Goal: Book appointment/travel/reservation

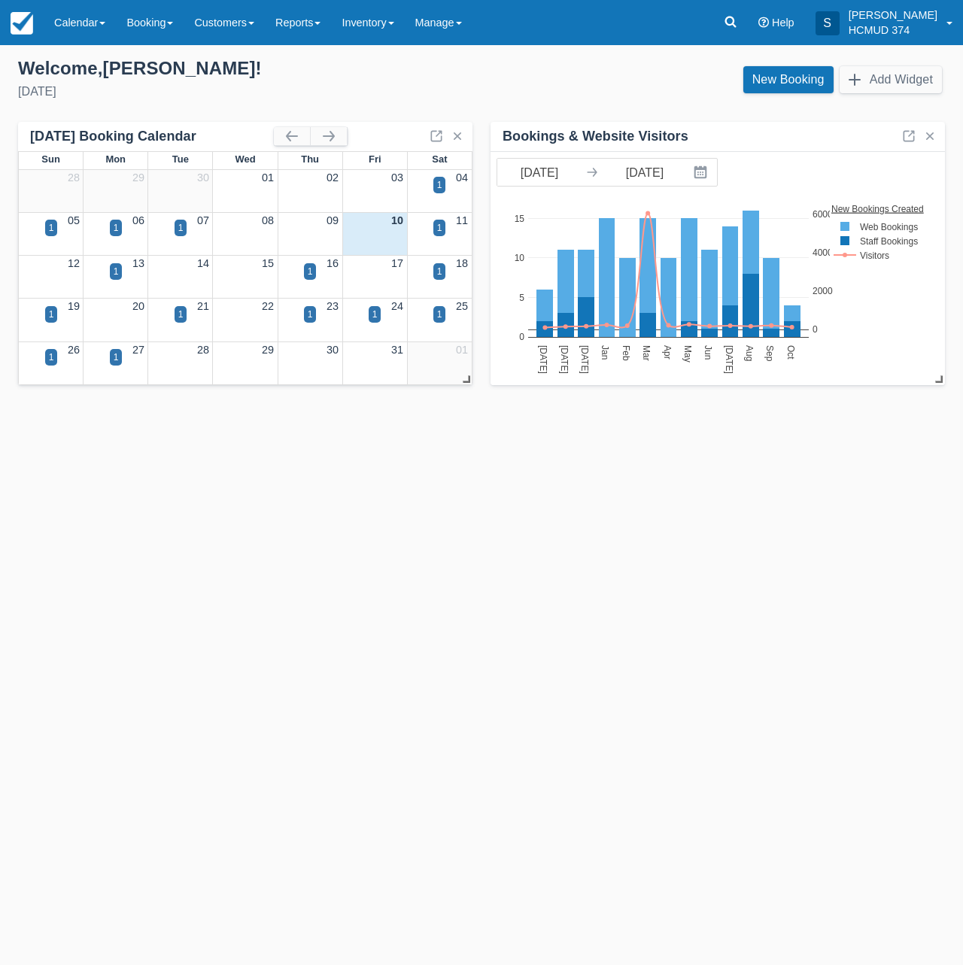
click at [199, 582] on div "Templates help to speed up your product set-up, so you can start taking booking…" at bounding box center [481, 505] width 963 height 920
drag, startPoint x: 751, startPoint y: 87, endPoint x: 751, endPoint y: 66, distance: 20.3
click at [751, 87] on link "New Booking" at bounding box center [789, 79] width 90 height 27
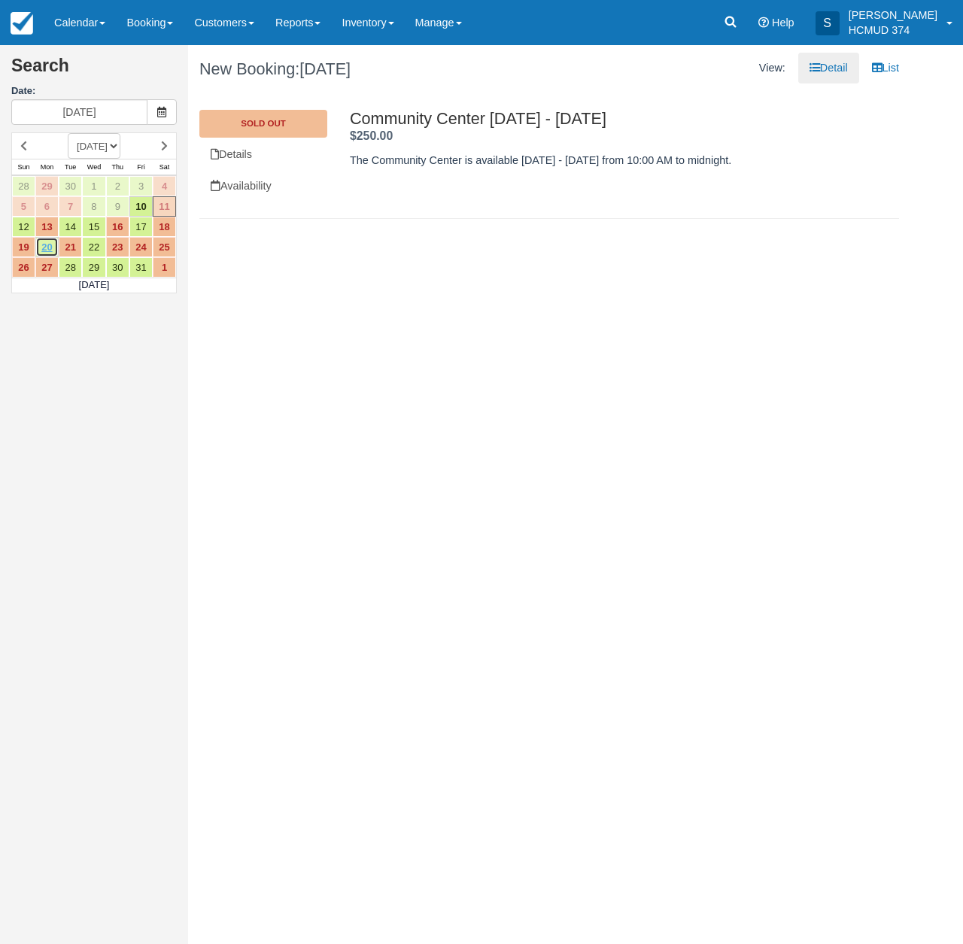
click at [50, 248] on link "20" at bounding box center [46, 247] width 23 height 20
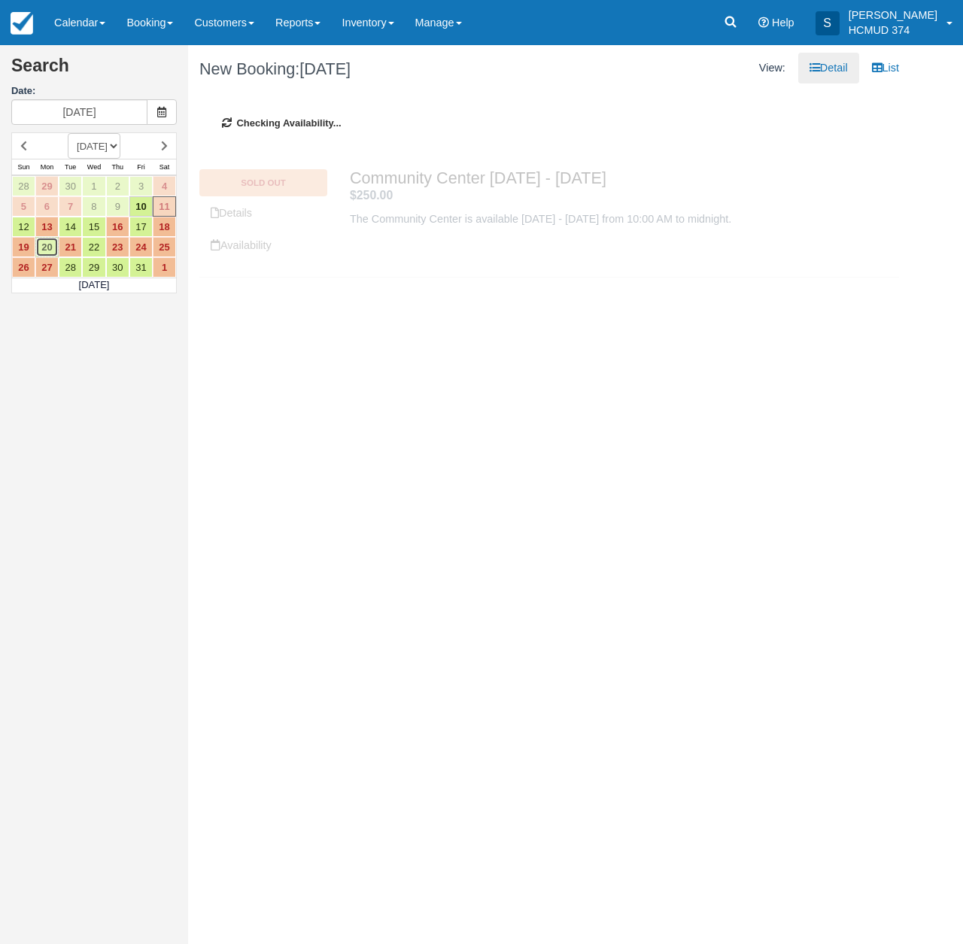
type input "[DATE]"
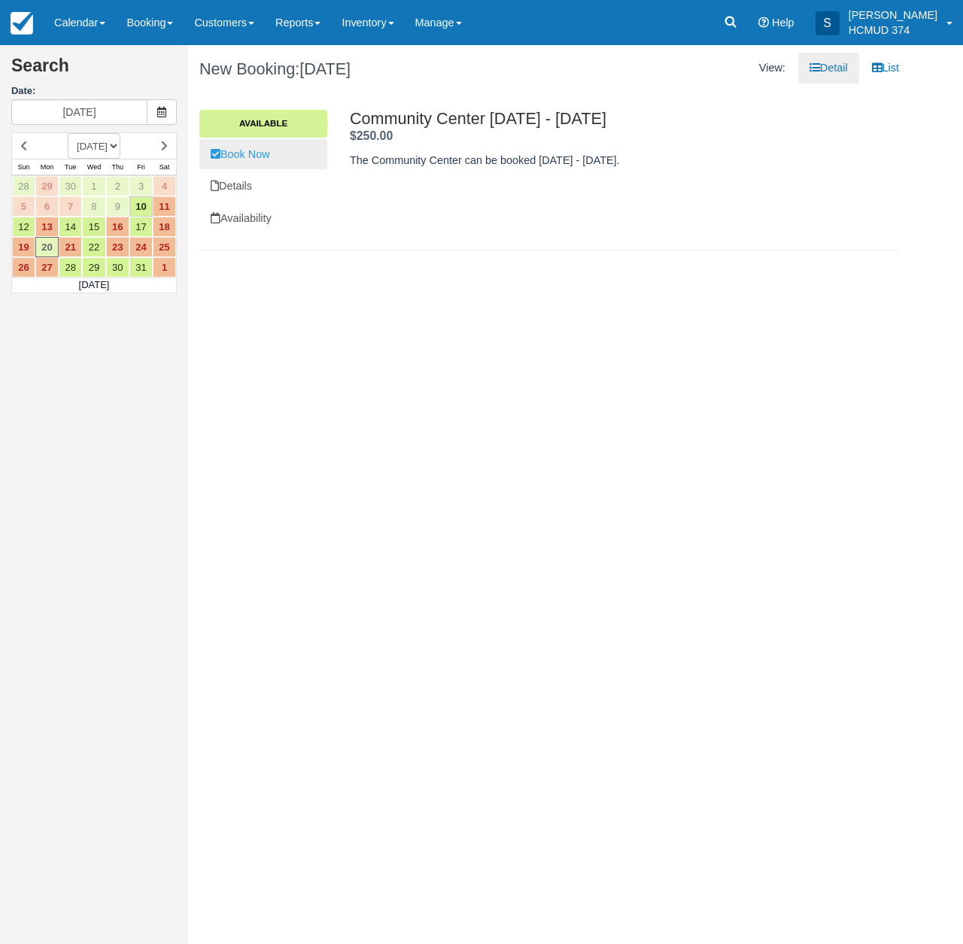
click at [235, 162] on link "Book Now" at bounding box center [263, 154] width 128 height 31
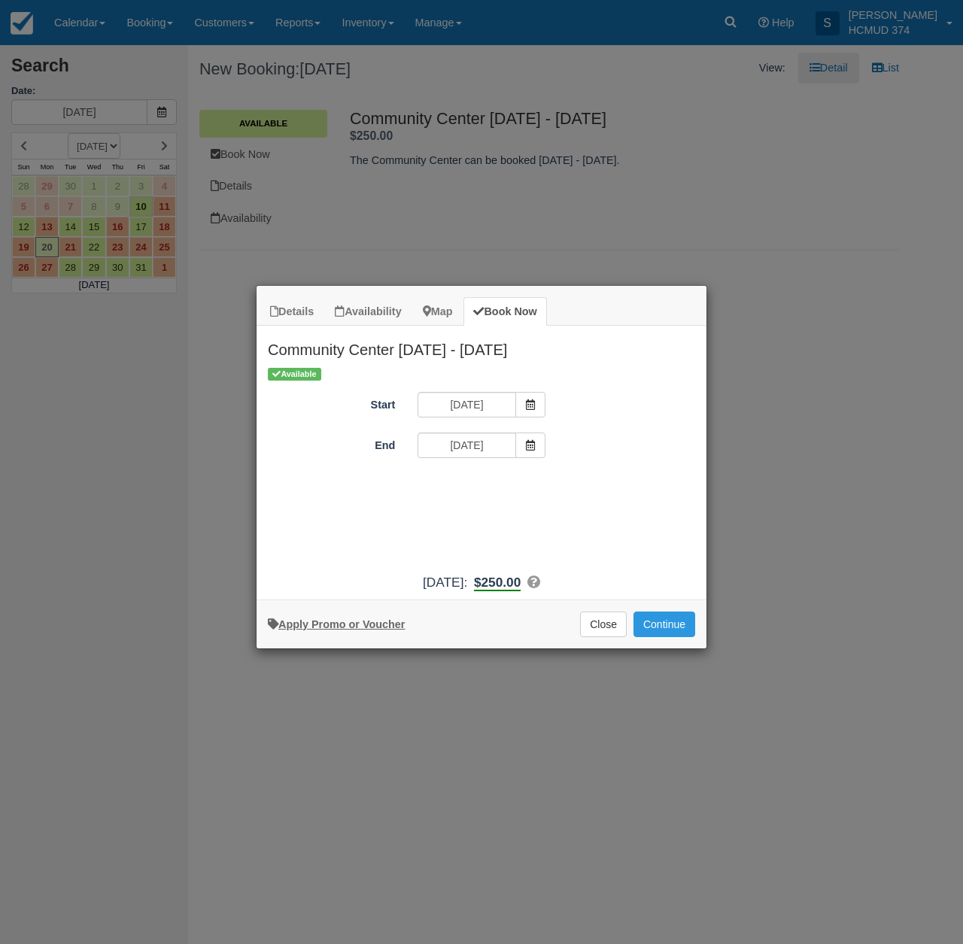
click at [333, 628] on link "Apply Promo or Voucher" at bounding box center [336, 625] width 137 height 12
click at [443, 492] on input "Promo / Voucher" at bounding box center [470, 487] width 105 height 26
type input "briancanepa"
drag, startPoint x: 582, startPoint y: 486, endPoint x: 584, endPoint y: 517, distance: 30.9
click at [582, 486] on button "Apply" at bounding box center [578, 487] width 38 height 20
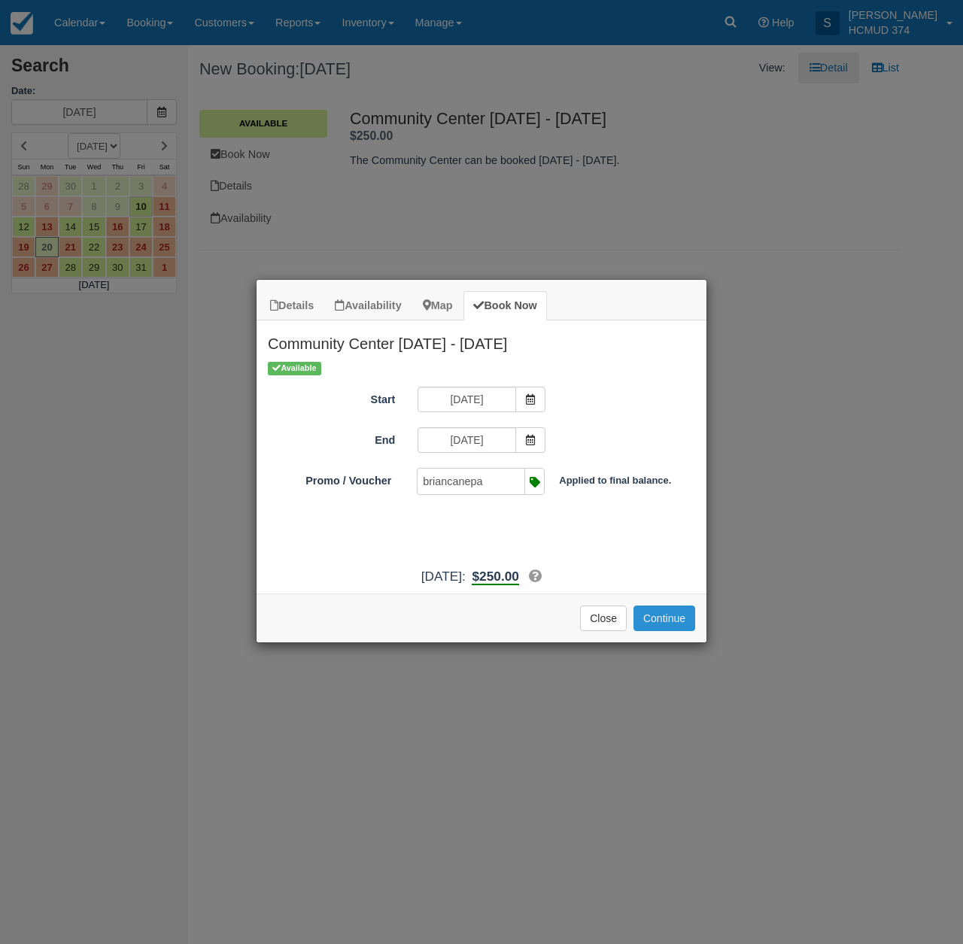
click at [662, 631] on button "Continue" at bounding box center [665, 619] width 62 height 26
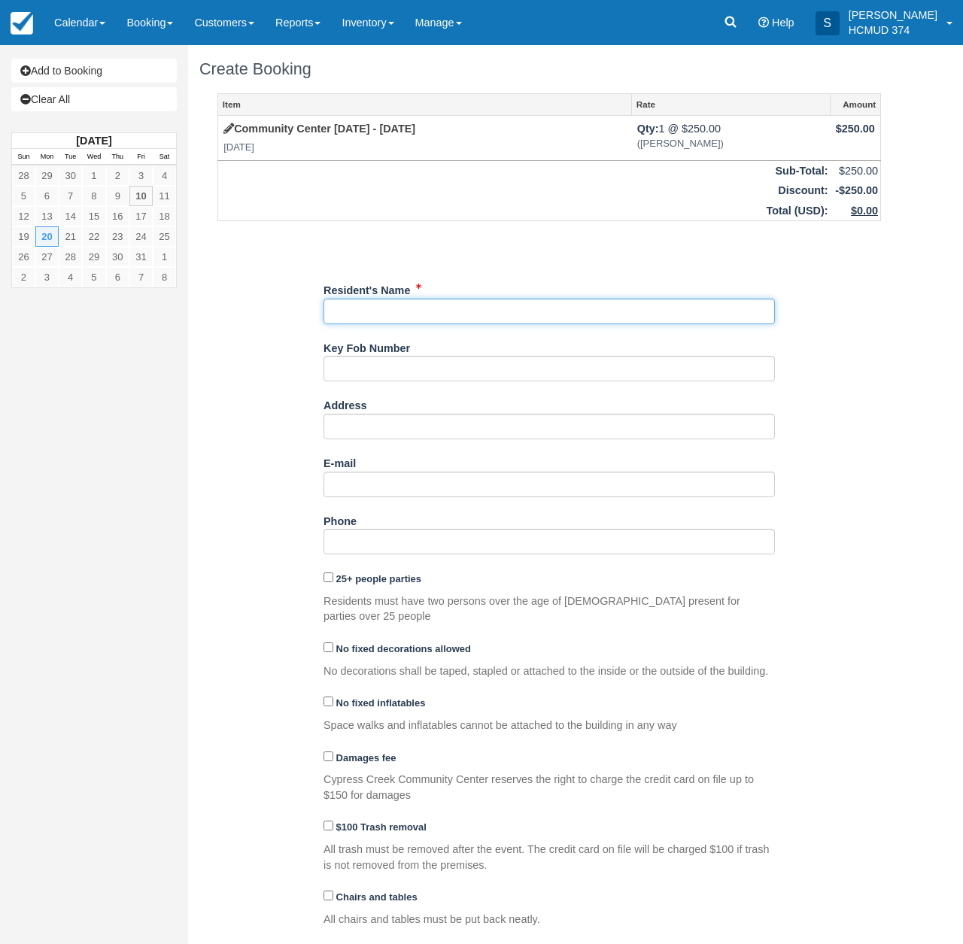
click at [404, 309] on input "Resident's Name" at bounding box center [550, 312] width 452 height 26
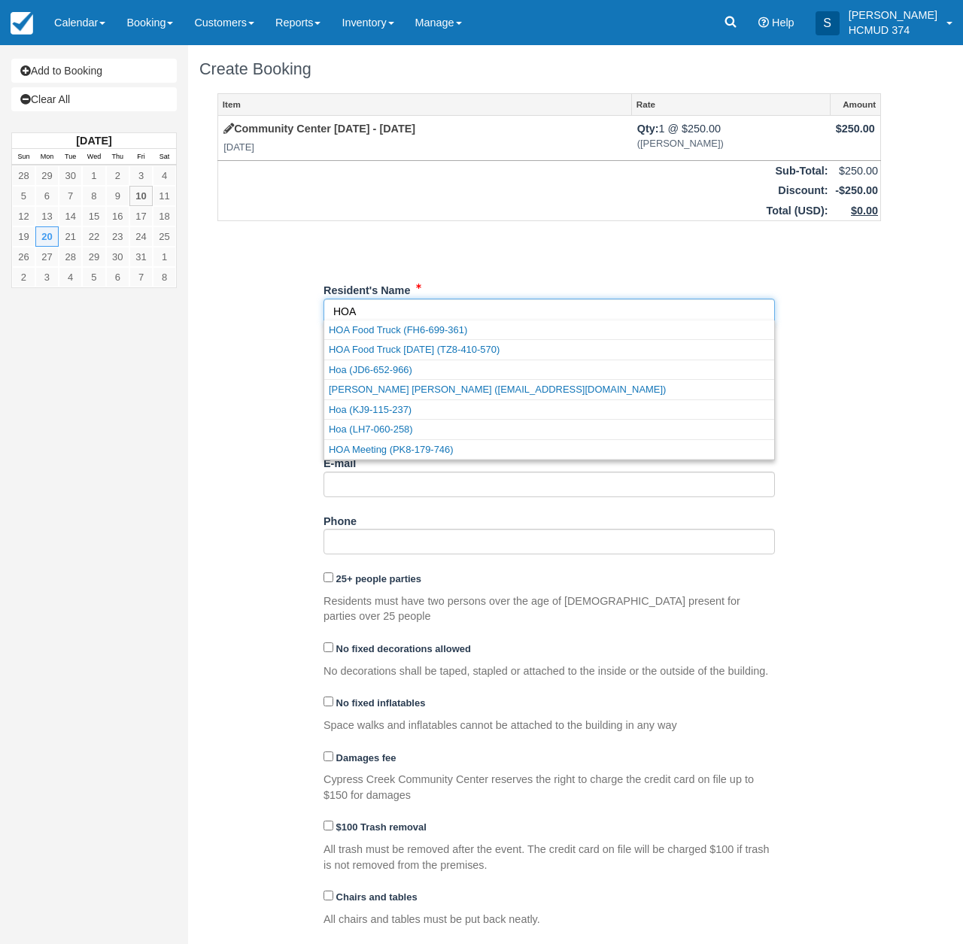
click at [426, 447] on link "HOA Meeting (PK8-179-746)" at bounding box center [549, 449] width 450 height 19
type input "HOA Meeting"
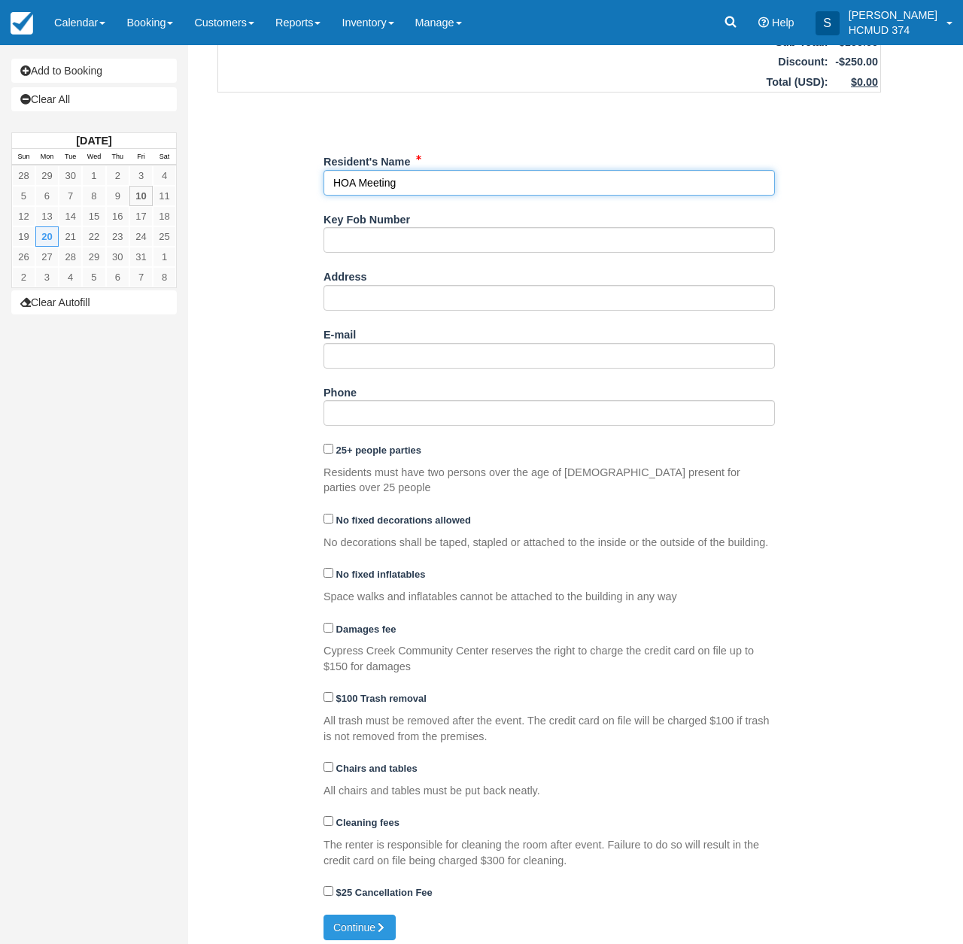
scroll to position [128, 0]
click at [363, 916] on button "Continue" at bounding box center [360, 929] width 72 height 26
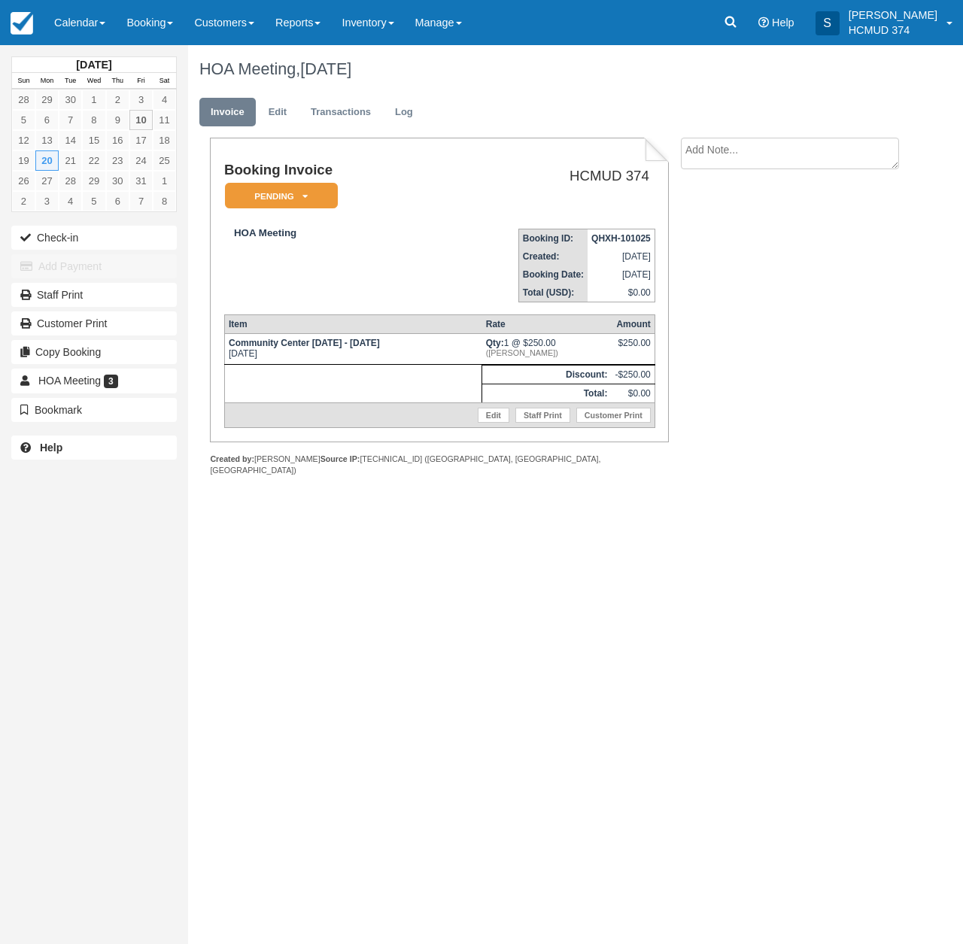
drag, startPoint x: 296, startPoint y: 193, endPoint x: 291, endPoint y: 223, distance: 29.8
click at [296, 193] on em "Pending" at bounding box center [281, 196] width 113 height 26
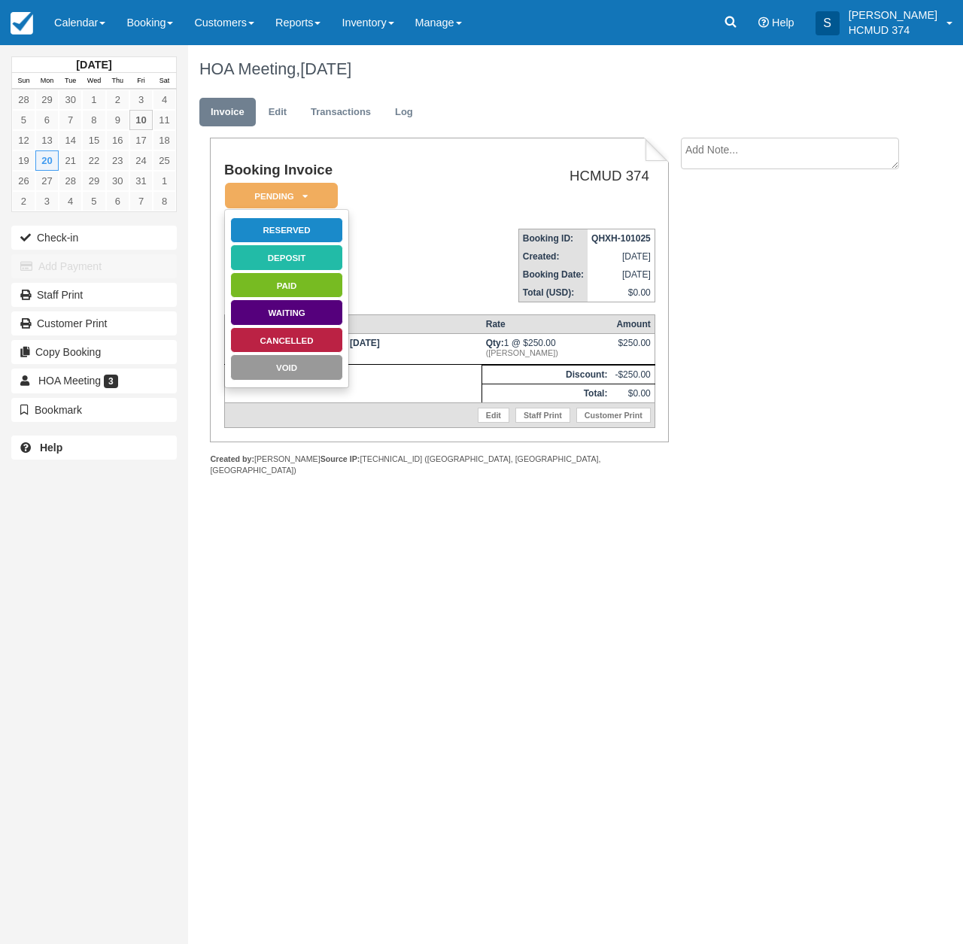
click at [305, 224] on link "Reserved" at bounding box center [286, 230] width 113 height 26
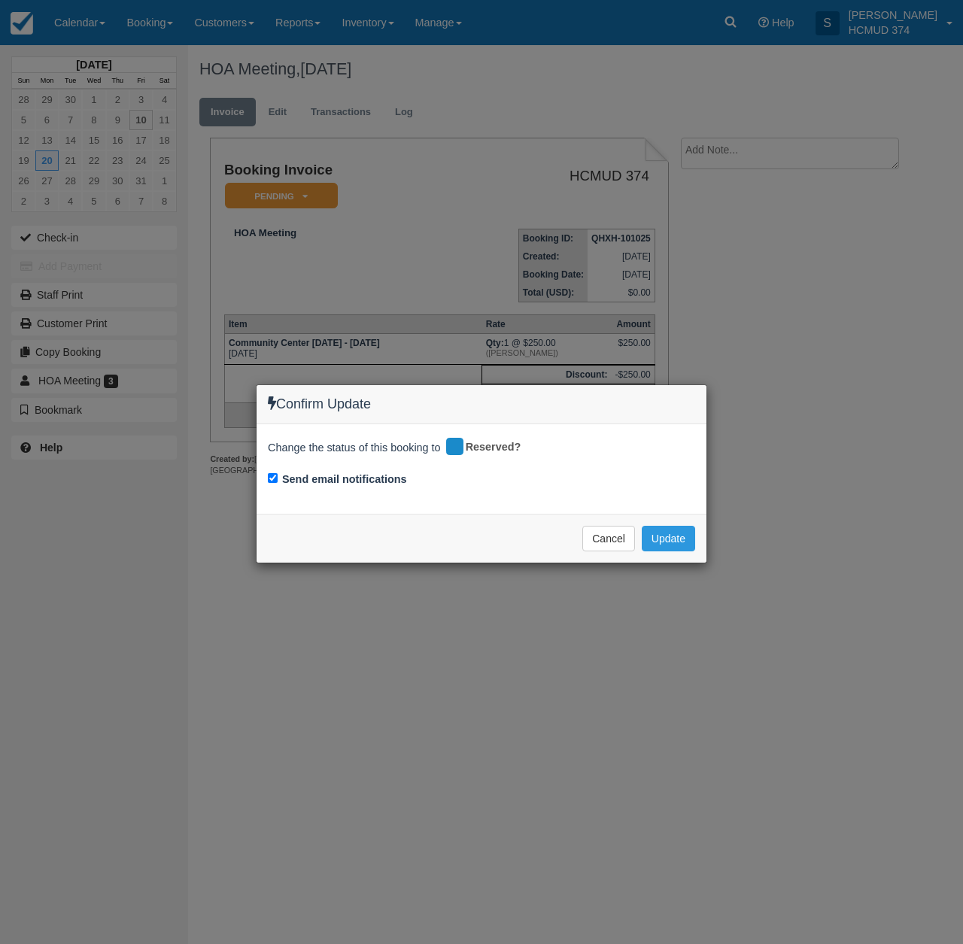
drag, startPoint x: 334, startPoint y: 476, endPoint x: 534, endPoint y: 492, distance: 200.0
click at [334, 477] on label "Send email notifications" at bounding box center [344, 480] width 125 height 16
click at [278, 477] on input "Send email notifications" at bounding box center [273, 478] width 10 height 10
checkbox input "false"
click at [674, 537] on button "Update" at bounding box center [668, 539] width 53 height 26
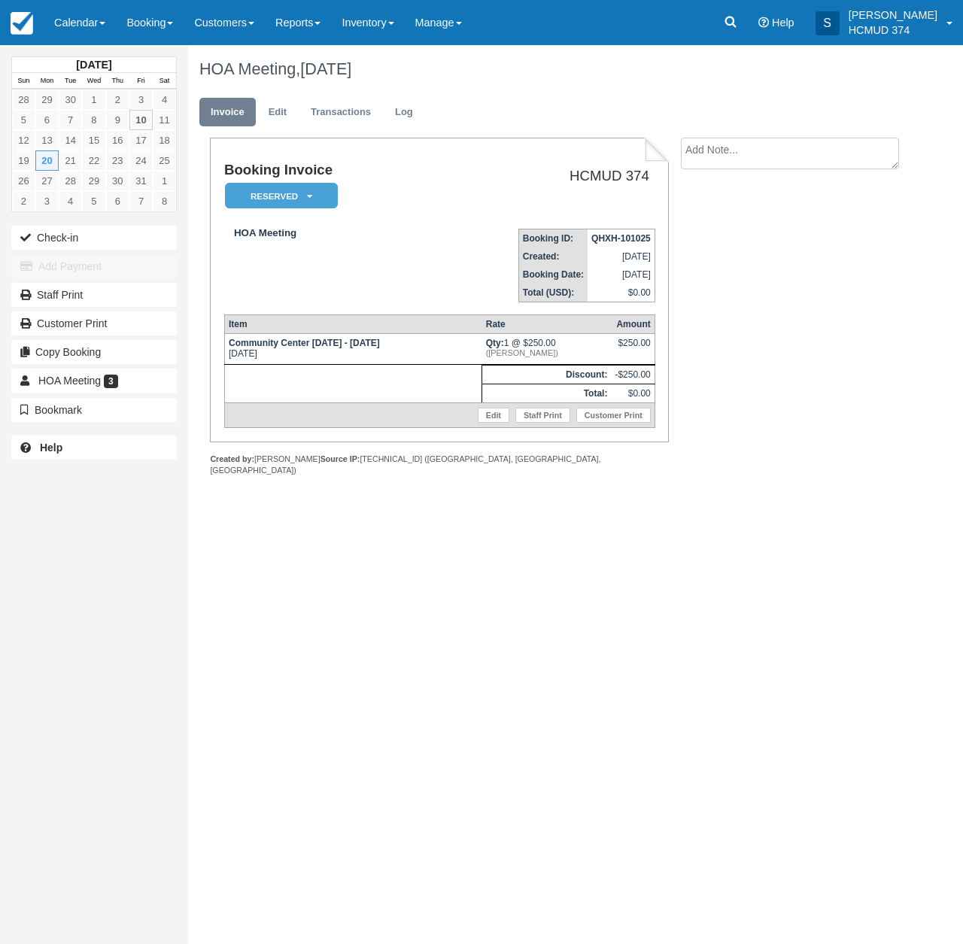
drag, startPoint x: 558, startPoint y: 555, endPoint x: 546, endPoint y: 547, distance: 13.6
click at [557, 555] on div "October 2025 Sun Mon Tue Wed Thu Fri Sat 28 29 30 1 2 3 4 5 6 7 8 9 10 11 12 13…" at bounding box center [481, 494] width 963 height 899
drag, startPoint x: 792, startPoint y: 342, endPoint x: 767, endPoint y: 361, distance: 31.2
click at [791, 343] on div "Booking Invoice Reserved   Pending Deposit Paid Waiting Cancelled Void HCMUD 37…" at bounding box center [549, 323] width 722 height 371
click at [602, 421] on link "Customer Print" at bounding box center [613, 415] width 75 height 15
